Goal: Download file/media

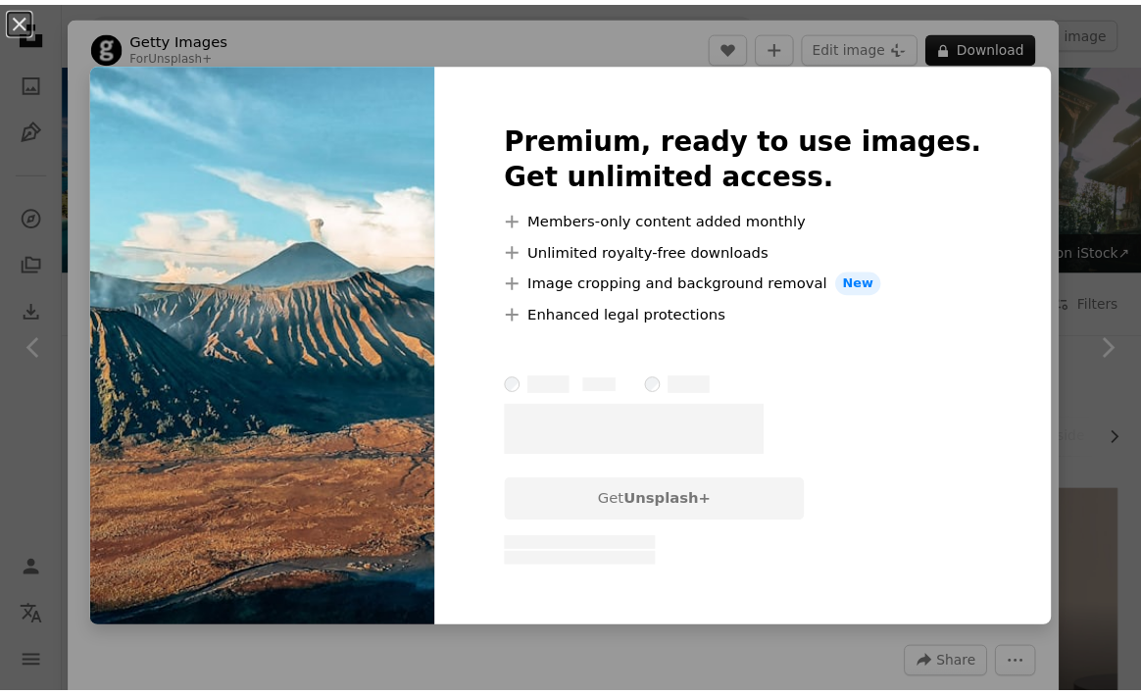
scroll to position [894, 0]
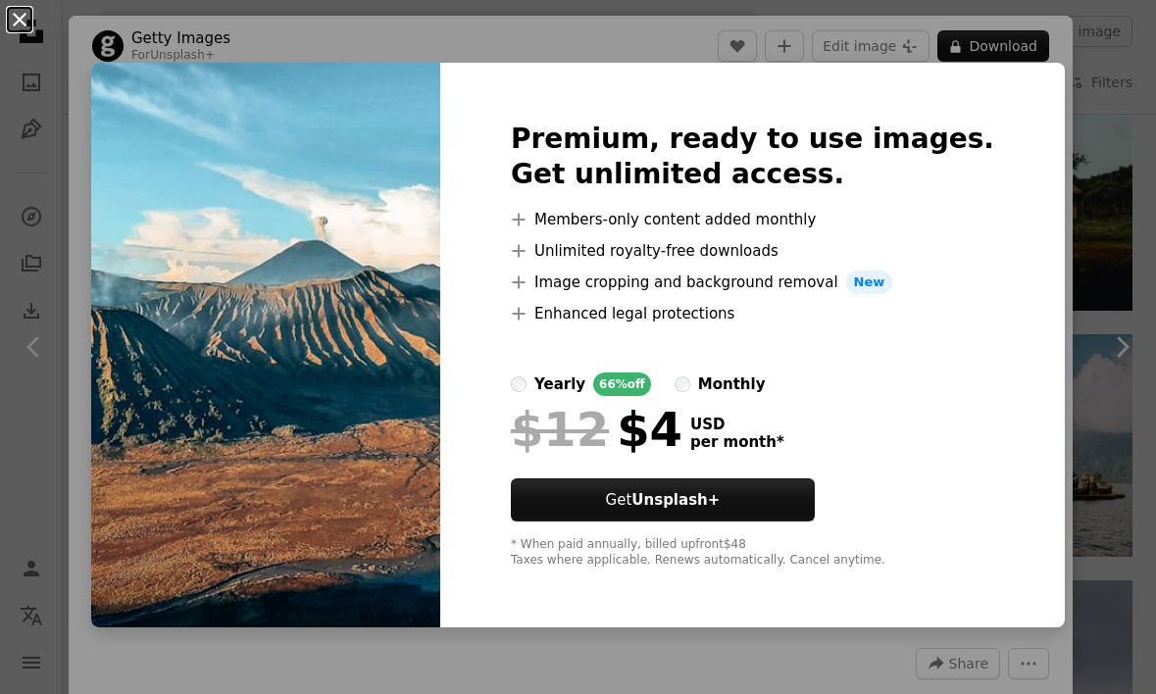
click at [20, 21] on button "An X shape" at bounding box center [20, 20] width 24 height 24
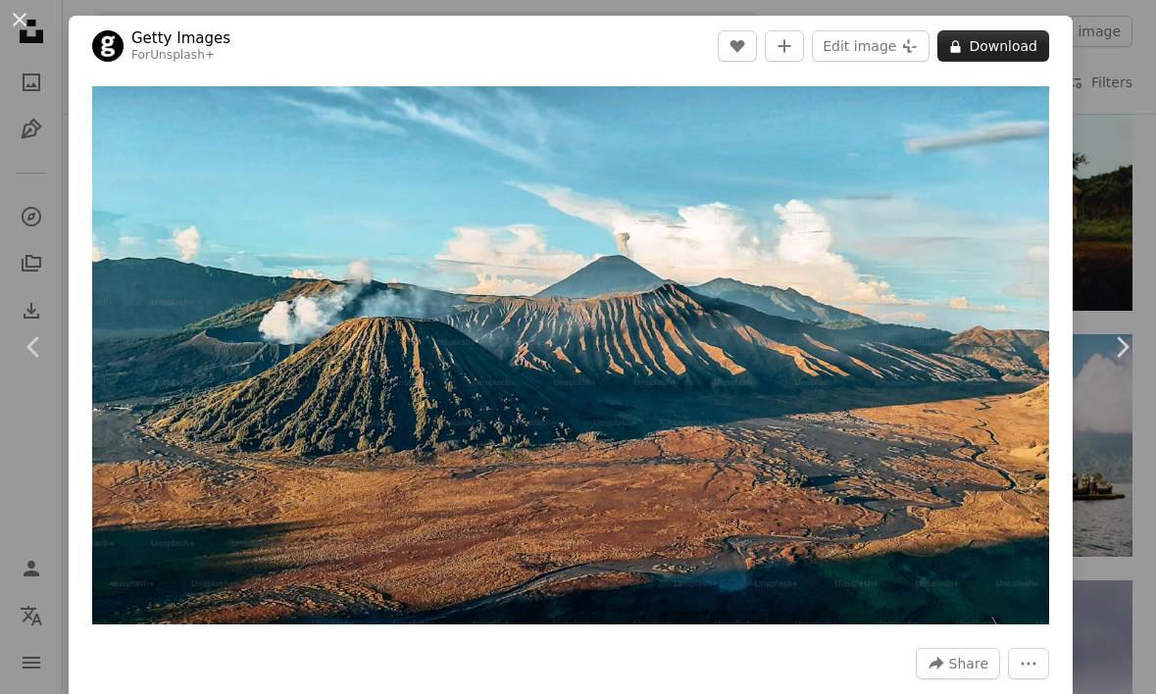
click at [990, 47] on button "A lock Download" at bounding box center [994, 45] width 112 height 31
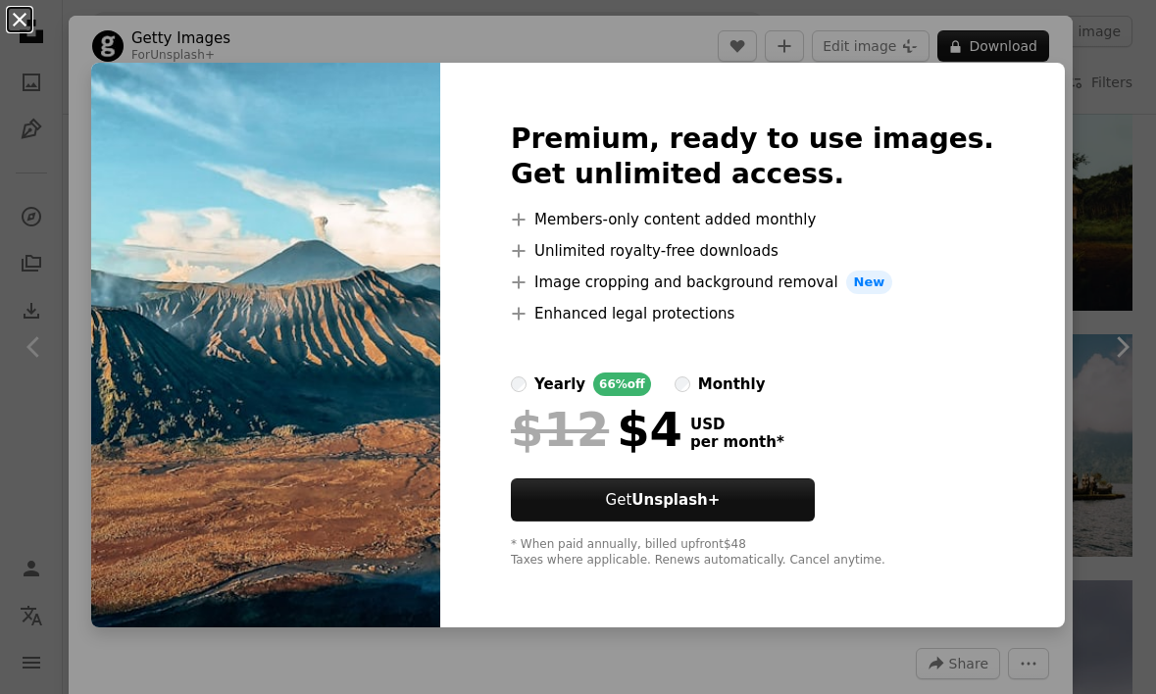
click at [24, 24] on button "An X shape" at bounding box center [20, 20] width 24 height 24
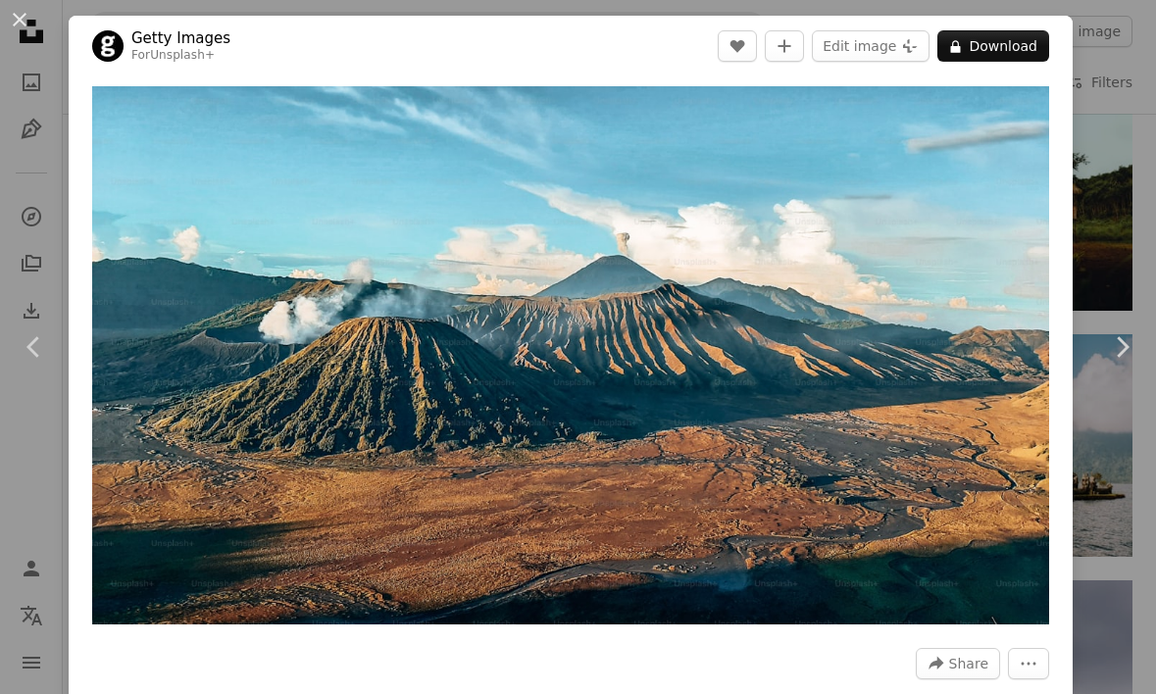
click at [1087, 73] on div "An X shape Chevron left Chevron right Getty Images For Unsplash+ A heart A plus…" at bounding box center [578, 347] width 1156 height 694
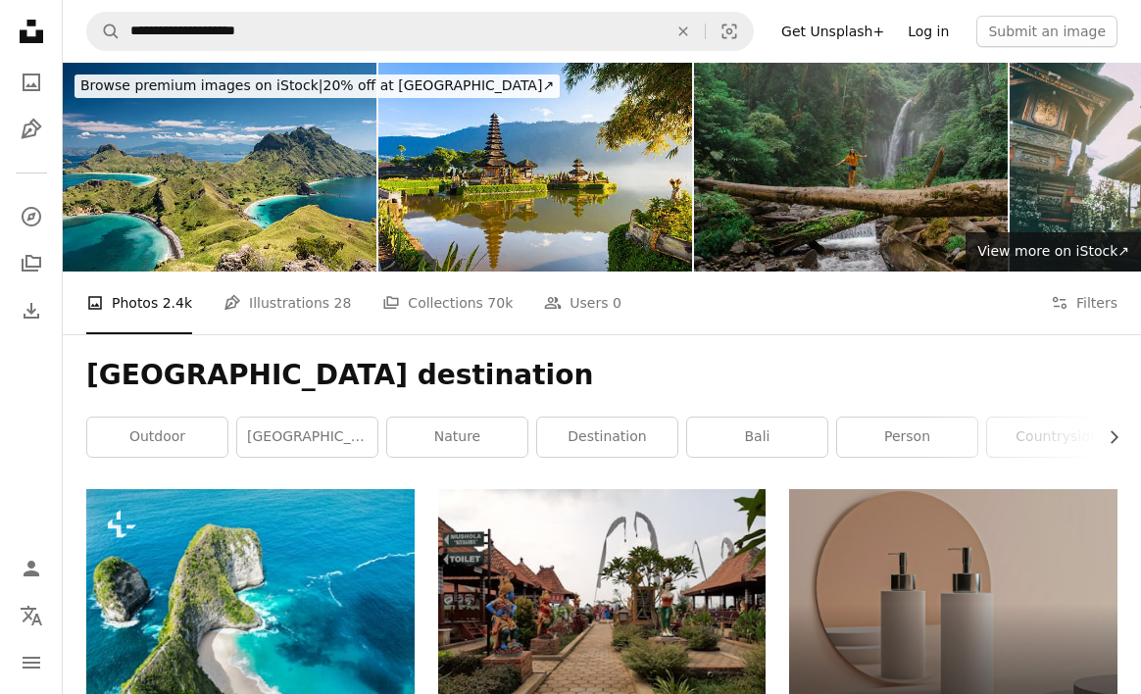
click at [957, 30] on link "Log in" at bounding box center [928, 31] width 65 height 31
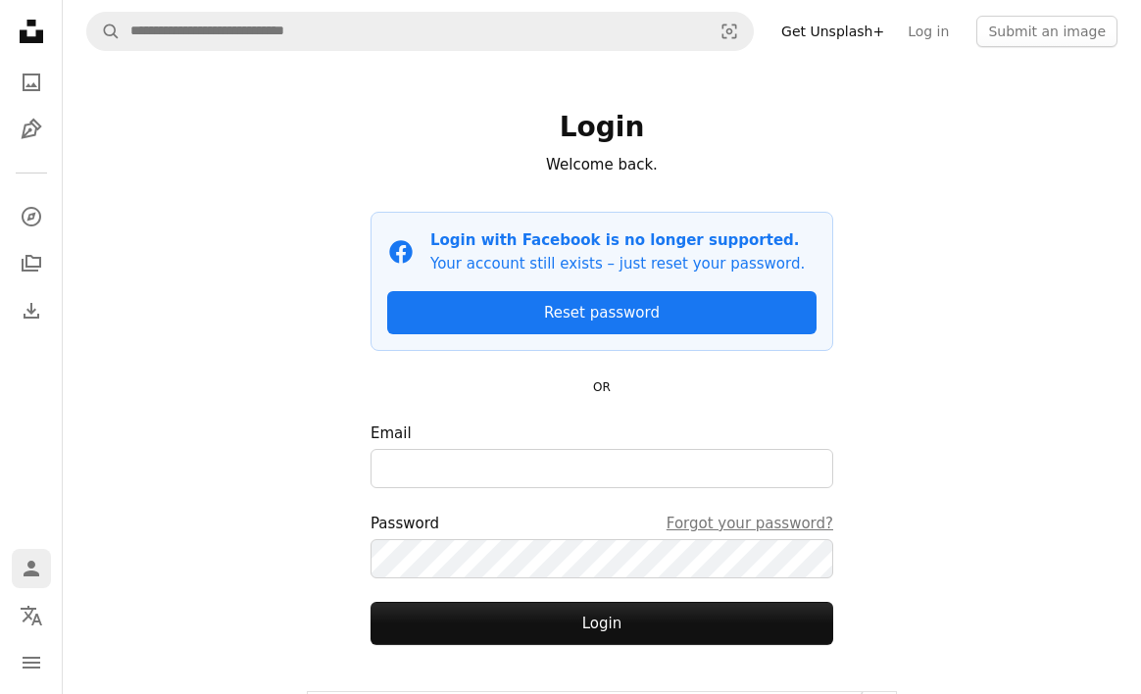
click at [30, 575] on icon "Log in / Sign up" at bounding box center [32, 569] width 16 height 16
click at [937, 33] on link "Log in" at bounding box center [928, 31] width 65 height 31
